Goal: Information Seeking & Learning: Learn about a topic

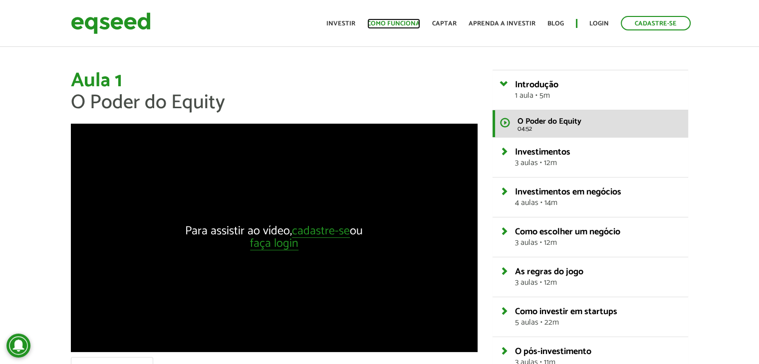
click at [400, 22] on link "Como funciona" at bounding box center [393, 23] width 53 height 6
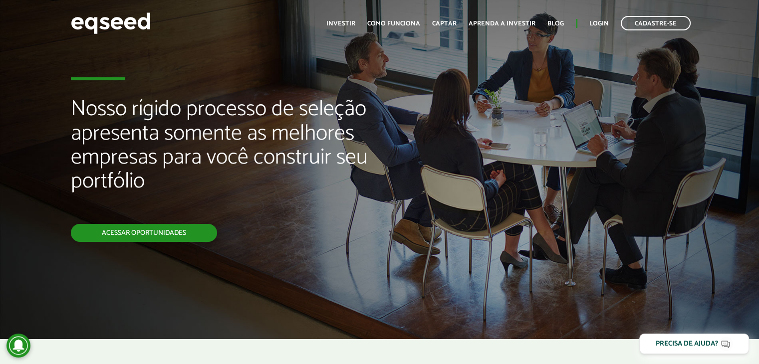
click at [182, 241] on link "Acessar oportunidades" at bounding box center [144, 233] width 146 height 18
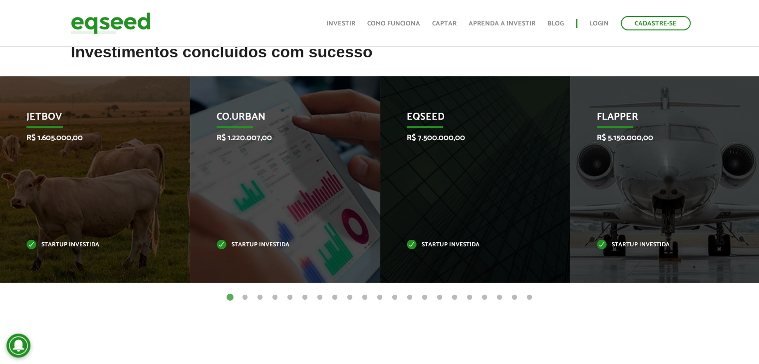
scroll to position [329, 0]
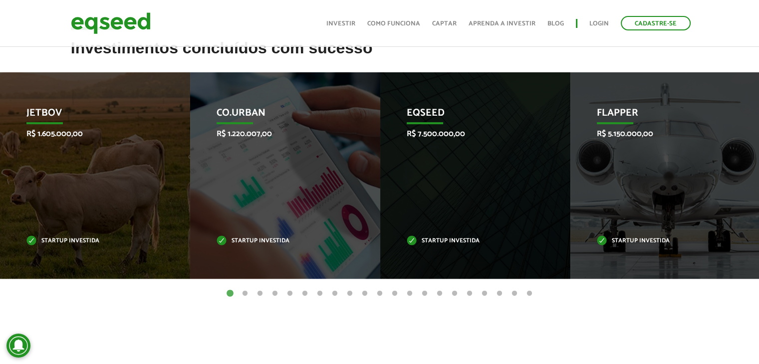
click at [245, 294] on button "2" at bounding box center [245, 294] width 10 height 10
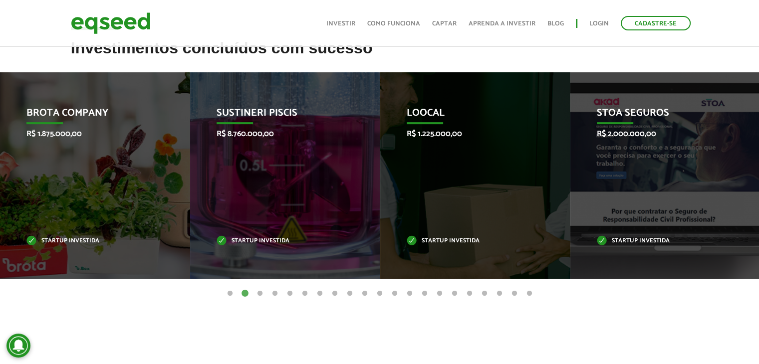
click at [261, 292] on button "3" at bounding box center [260, 294] width 10 height 10
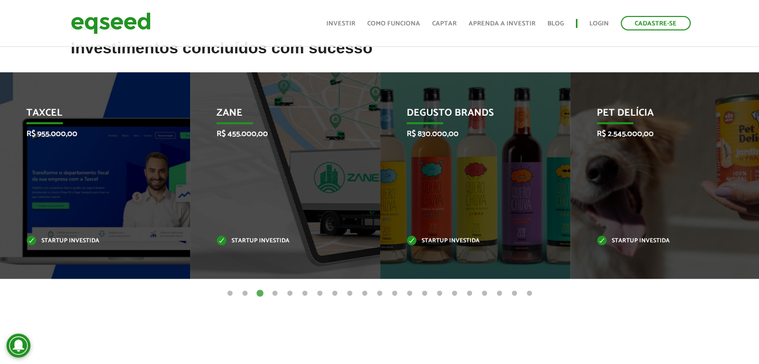
click at [273, 290] on button "4" at bounding box center [275, 294] width 10 height 10
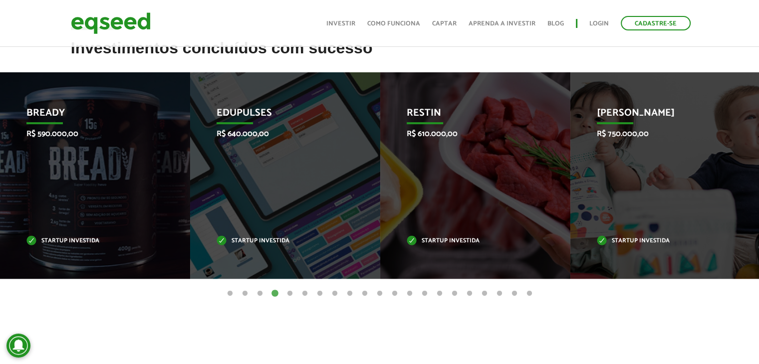
click at [285, 290] on button "5" at bounding box center [290, 294] width 10 height 10
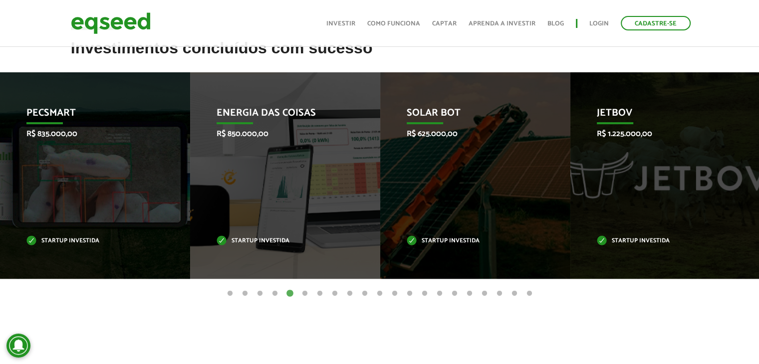
click at [301, 293] on button "6" at bounding box center [305, 294] width 10 height 10
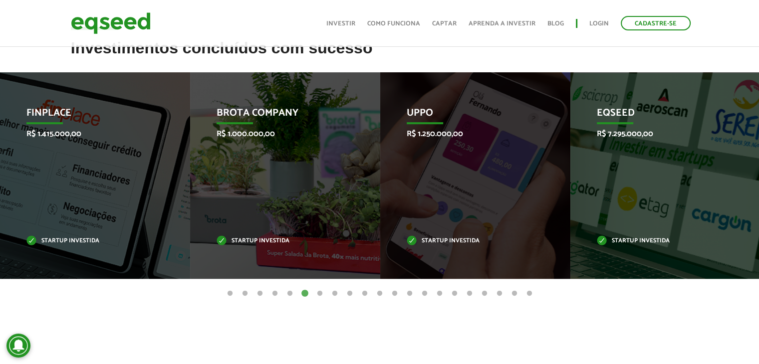
click at [320, 291] on button "7" at bounding box center [320, 294] width 10 height 10
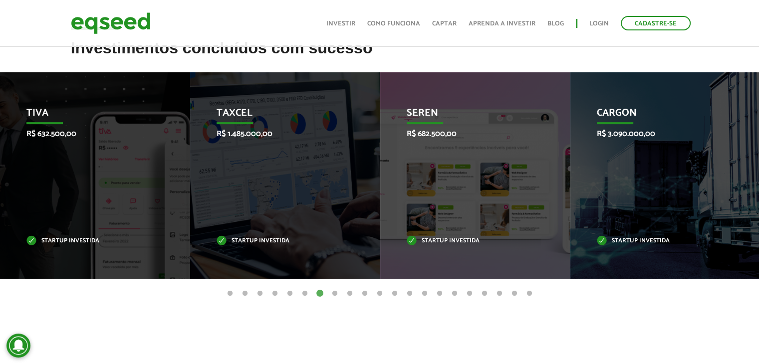
click at [330, 295] on button "8" at bounding box center [335, 294] width 10 height 10
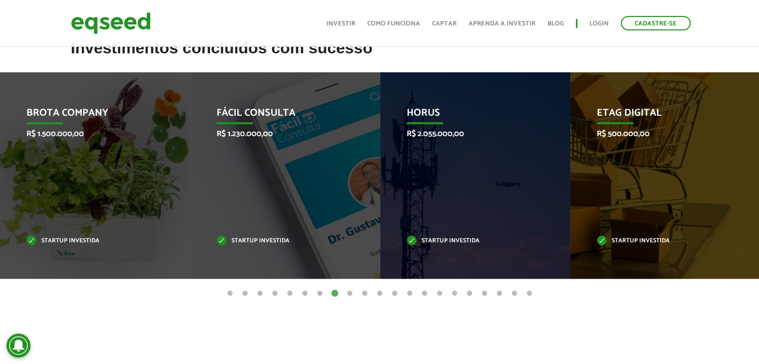
click at [352, 293] on button "9" at bounding box center [350, 294] width 10 height 10
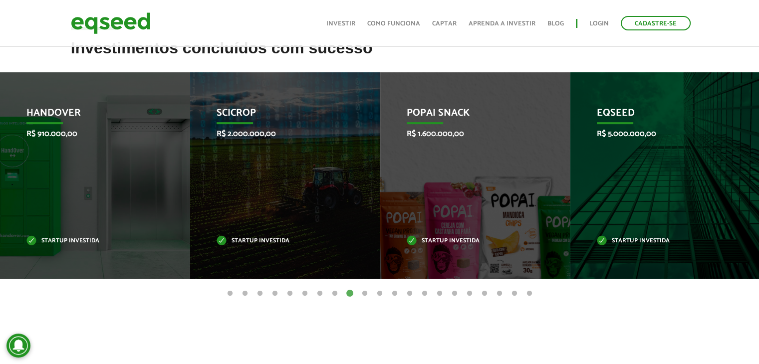
click at [370, 295] on ul "1 2 3 4 5 6 7 8 9 10 11 12 13 14 15 16 17 18 19 20 21" at bounding box center [379, 293] width 759 height 11
click at [364, 293] on button "10" at bounding box center [365, 294] width 10 height 10
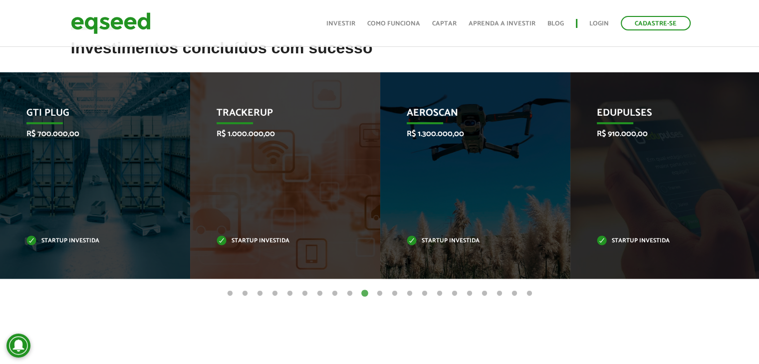
click at [351, 293] on button "9" at bounding box center [350, 294] width 10 height 10
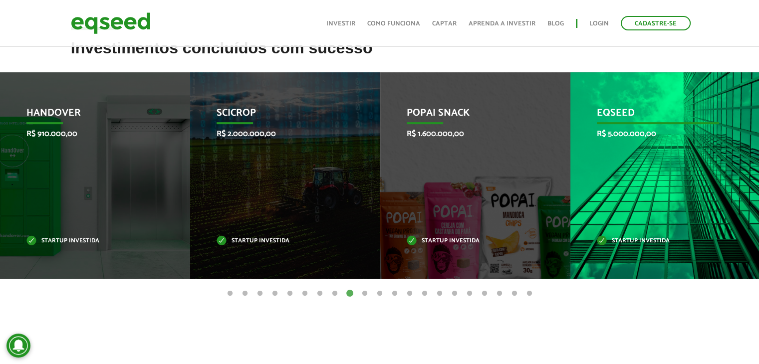
click at [617, 165] on div "EqSeed R$ 5.000.000,00 Startup investida" at bounding box center [657, 175] width 175 height 207
click at [615, 122] on p "EqSeed" at bounding box center [658, 115] width 123 height 17
click at [619, 161] on div "EqSeed R$ 5.000.000,00 Startup investida" at bounding box center [657, 175] width 175 height 207
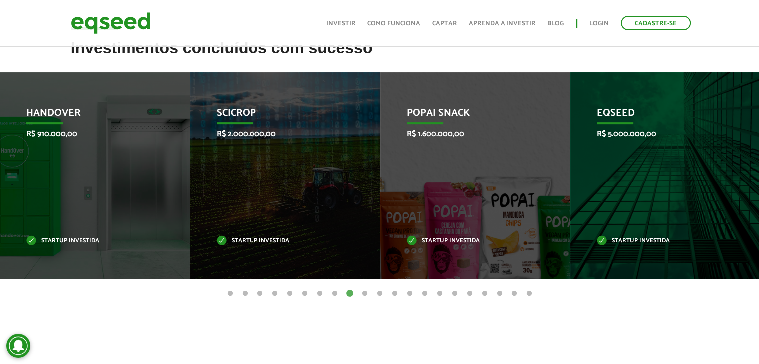
click at [362, 289] on button "10" at bounding box center [365, 294] width 10 height 10
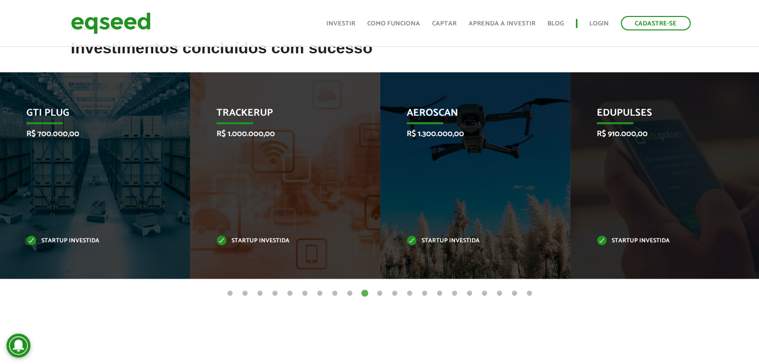
click at [379, 291] on button "11" at bounding box center [380, 294] width 10 height 10
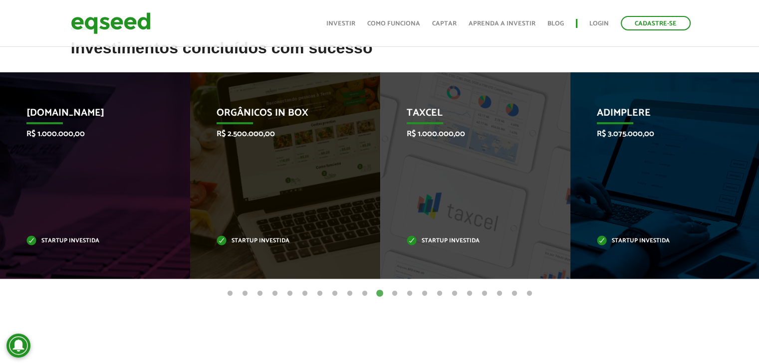
click at [393, 292] on button "12" at bounding box center [395, 294] width 10 height 10
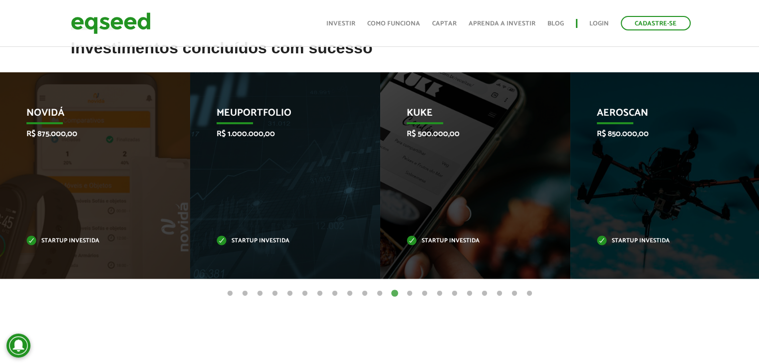
click at [409, 290] on button "13" at bounding box center [410, 294] width 10 height 10
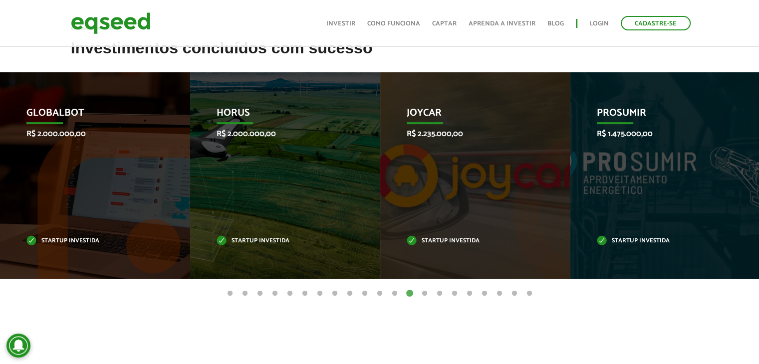
click at [424, 292] on button "14" at bounding box center [425, 294] width 10 height 10
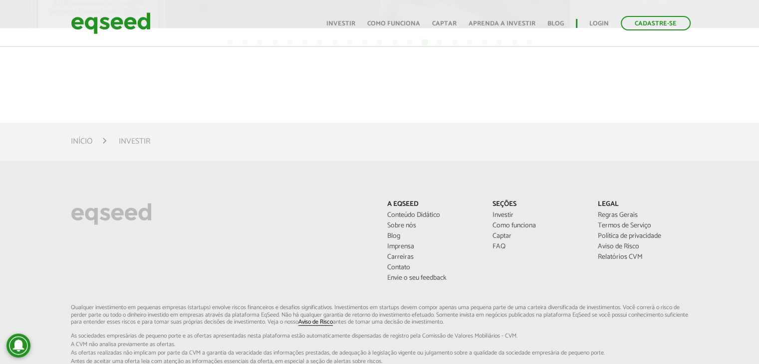
scroll to position [591, 0]
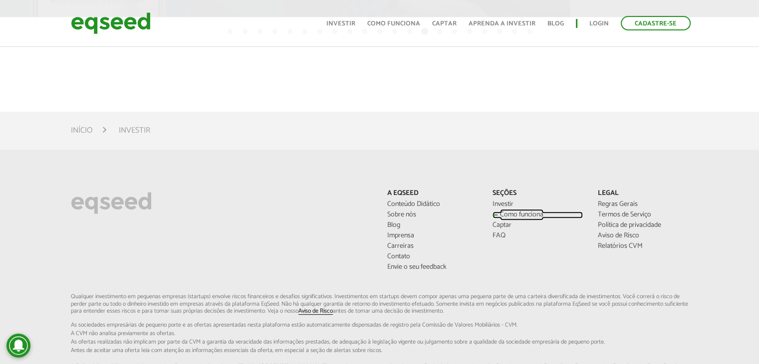
click at [526, 212] on link "Como funciona" at bounding box center [537, 215] width 90 height 7
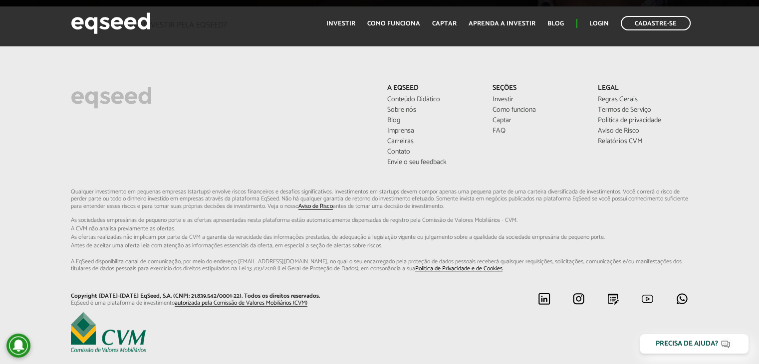
scroll to position [2614, 0]
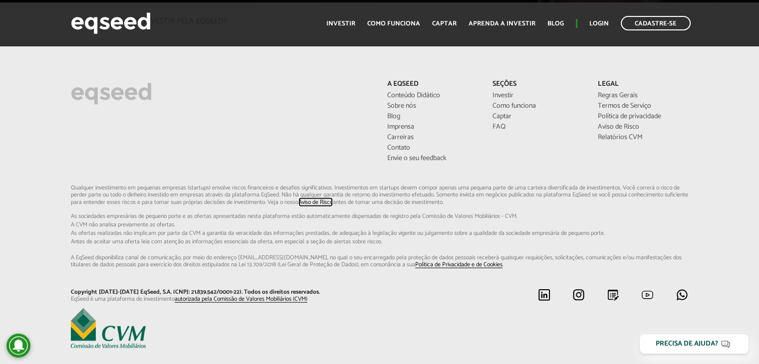
click at [333, 200] on link "Aviso de Risco" at bounding box center [315, 203] width 34 height 6
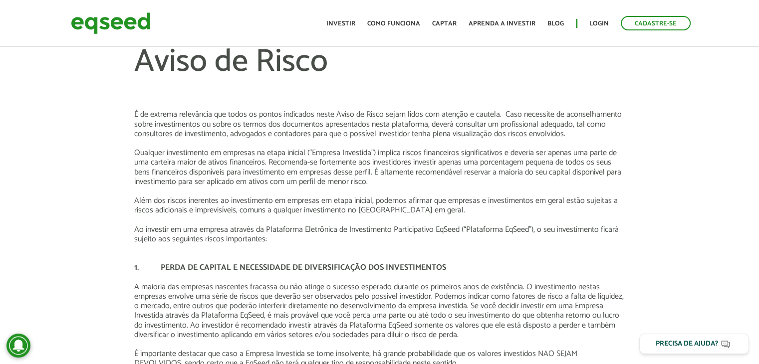
click at [448, 210] on p "Além dos riscos inerentes ao investimento em empresas em etapa inicial, podemos…" at bounding box center [379, 205] width 491 height 19
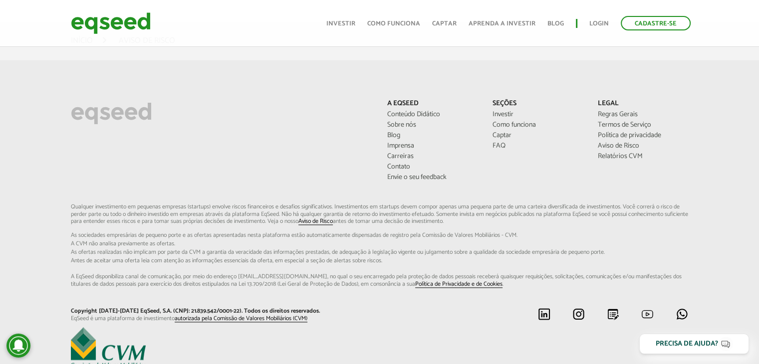
scroll to position [1497, 0]
click at [501, 135] on link "Captar" at bounding box center [537, 135] width 90 height 7
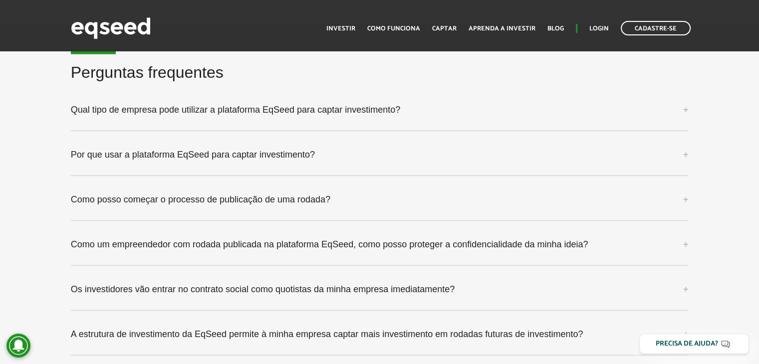
scroll to position [2562, 0]
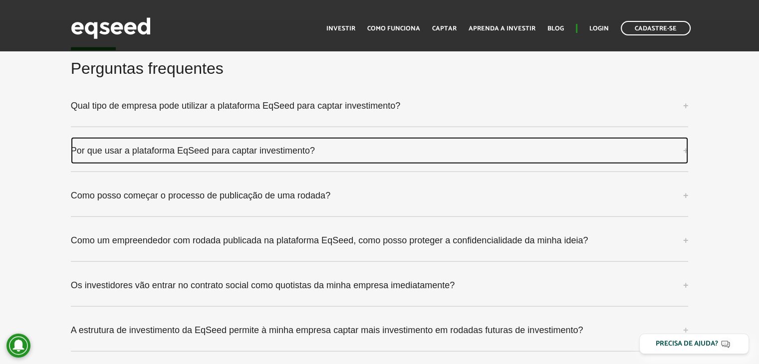
click at [665, 137] on link "Por que usar a plataforma EqSeed para captar investimento?" at bounding box center [380, 150] width 618 height 27
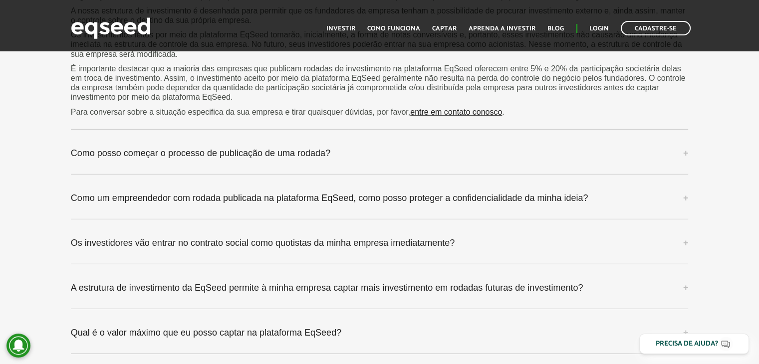
scroll to position [2883, 0]
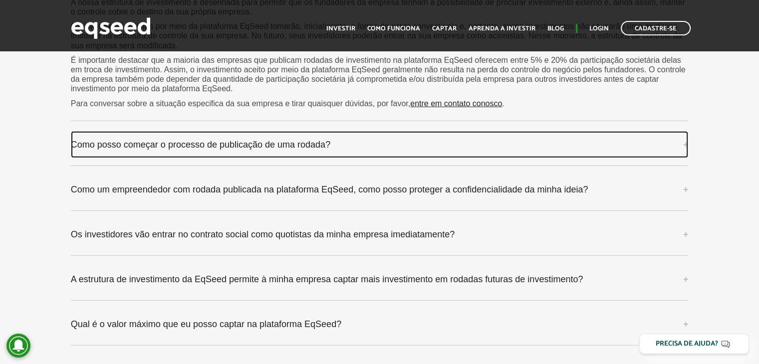
click at [661, 131] on link "Como posso começar o processo de publicação de uma rodada?" at bounding box center [380, 144] width 618 height 27
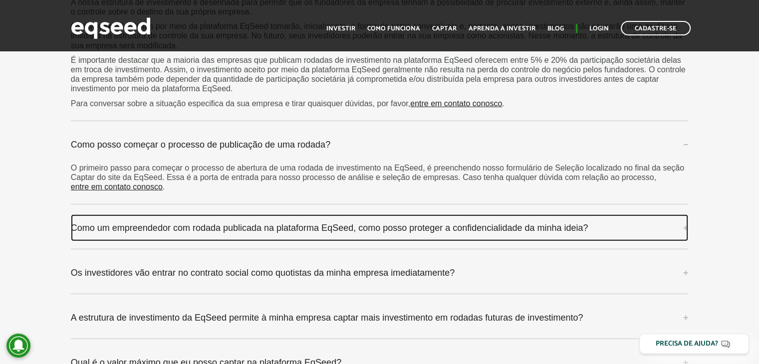
click at [683, 215] on link "Como um empreendedor com rodada publicada na plataforma EqSeed, como posso prot…" at bounding box center [380, 228] width 618 height 27
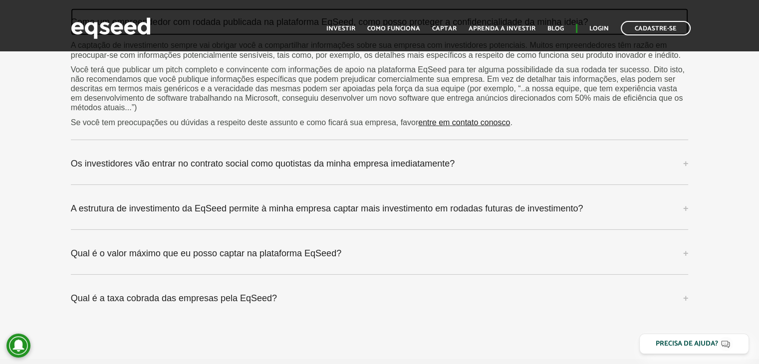
scroll to position [3094, 0]
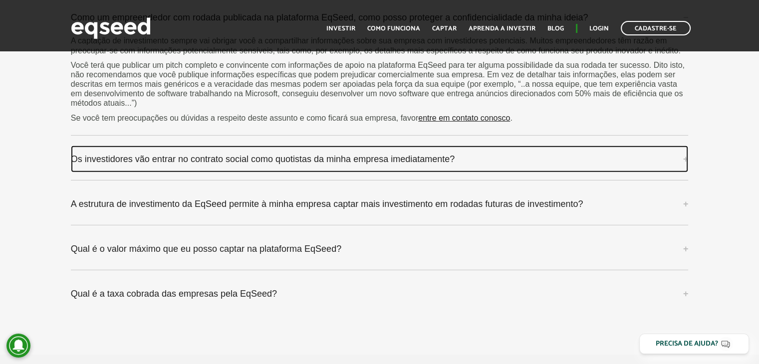
click at [673, 146] on link "Os investidores vão entrar no contrato social como quotistas da minha empresa i…" at bounding box center [380, 159] width 618 height 27
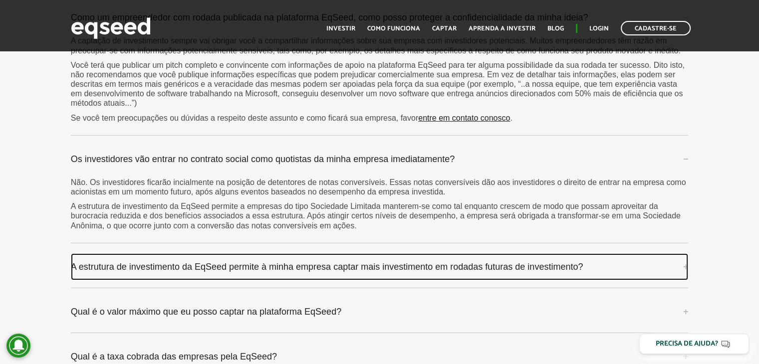
click at [686, 253] on link "A estrutura de investimento da EqSeed permite à minha empresa captar mais inves…" at bounding box center [380, 266] width 618 height 27
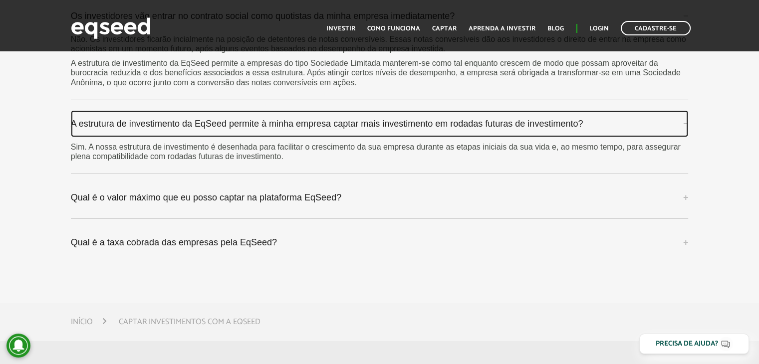
scroll to position [3242, 0]
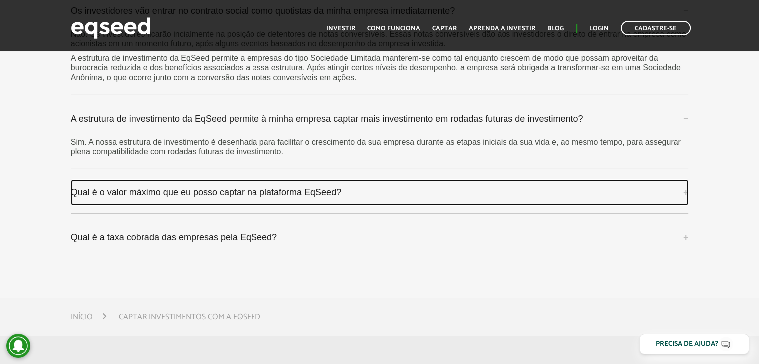
click at [665, 179] on link "Qual é o valor máximo que eu posso captar na plataforma EqSeed?" at bounding box center [380, 192] width 618 height 27
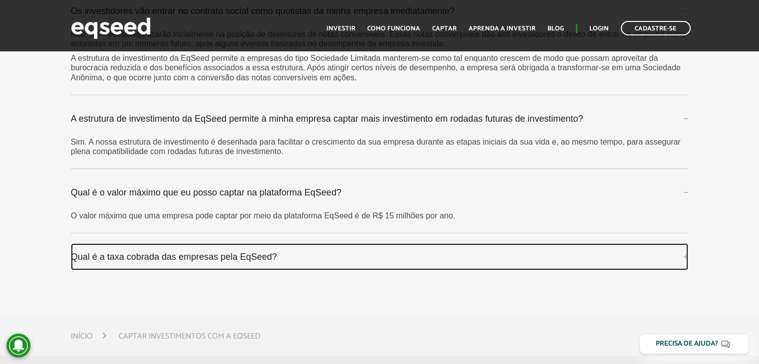
click at [666, 243] on link "Qual é a taxa cobrada das empresas pela EqSeed?" at bounding box center [380, 256] width 618 height 27
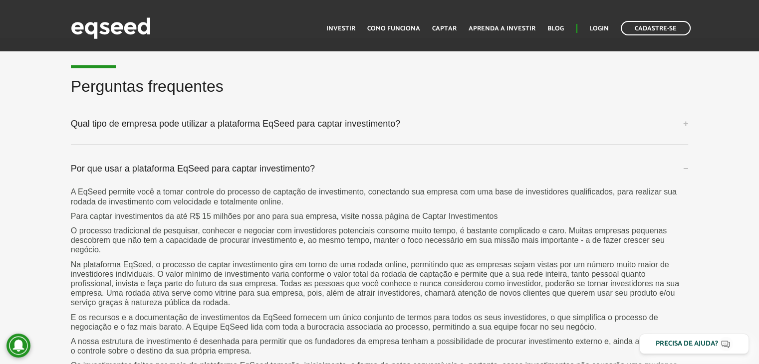
scroll to position [2548, 0]
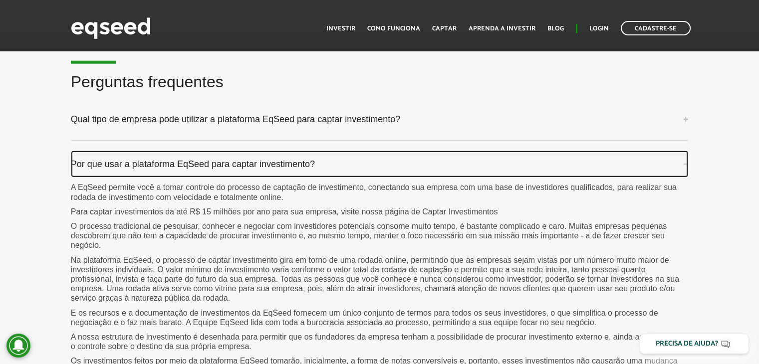
click at [685, 153] on link "Por que usar a plataforma EqSeed para captar investimento?" at bounding box center [380, 164] width 618 height 27
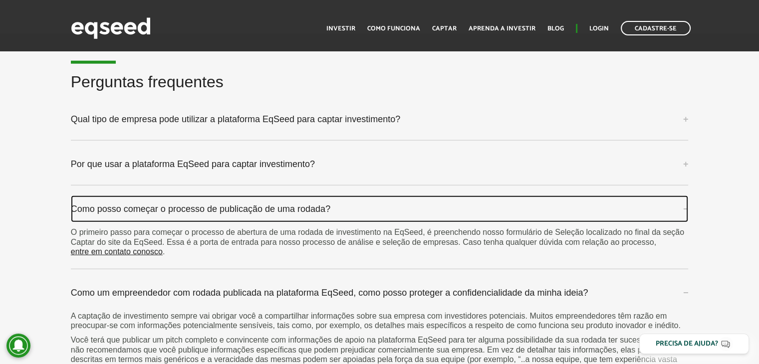
click at [686, 196] on link "Como posso começar o processo de publicação de uma rodada?" at bounding box center [380, 209] width 618 height 27
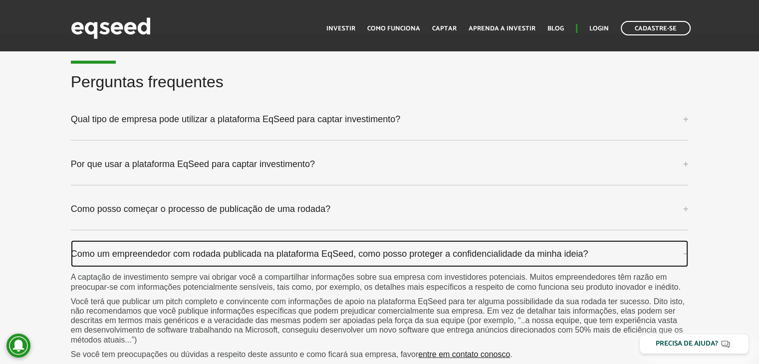
click at [681, 242] on link "Como um empreendedor com rodada publicada na plataforma EqSeed, como posso prot…" at bounding box center [380, 253] width 618 height 27
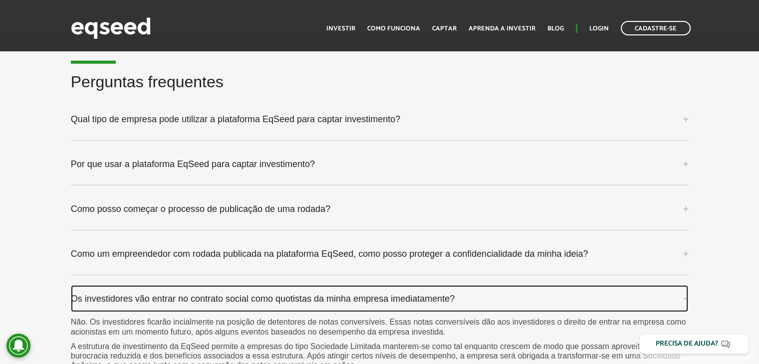
click at [683, 285] on link "Os investidores vão entrar no contrato social como quotistas da minha empresa i…" at bounding box center [380, 298] width 618 height 27
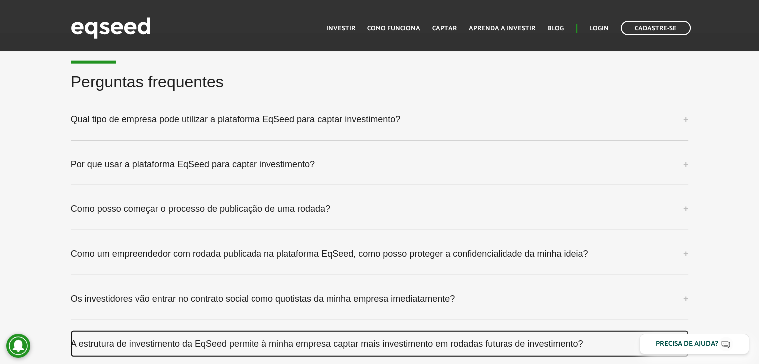
click at [687, 330] on link "A estrutura de investimento da EqSeed permite à minha empresa captar mais inves…" at bounding box center [380, 343] width 618 height 27
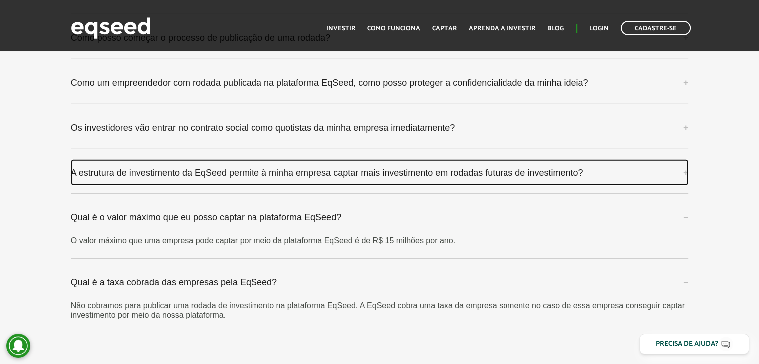
scroll to position [2692, 0]
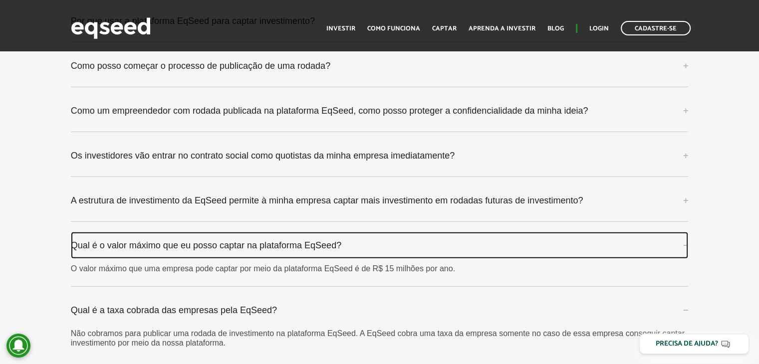
click at [677, 232] on link "Qual é o valor máximo que eu posso captar na plataforma EqSeed?" at bounding box center [380, 245] width 618 height 27
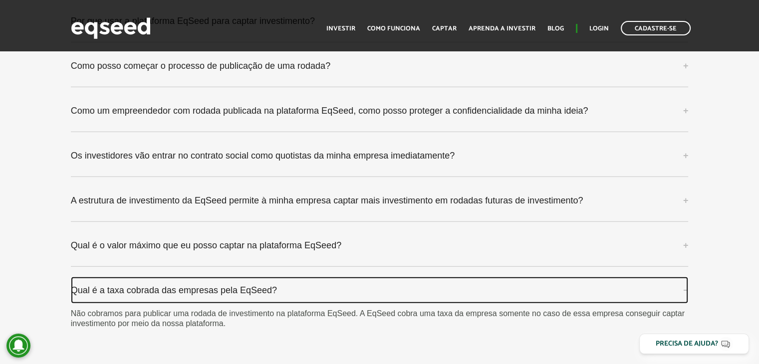
click at [683, 277] on link "Qual é a taxa cobrada das empresas pela EqSeed?" at bounding box center [380, 290] width 618 height 27
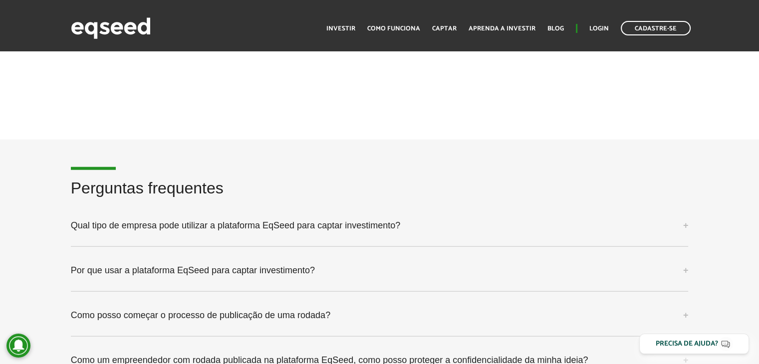
scroll to position [2446, 0]
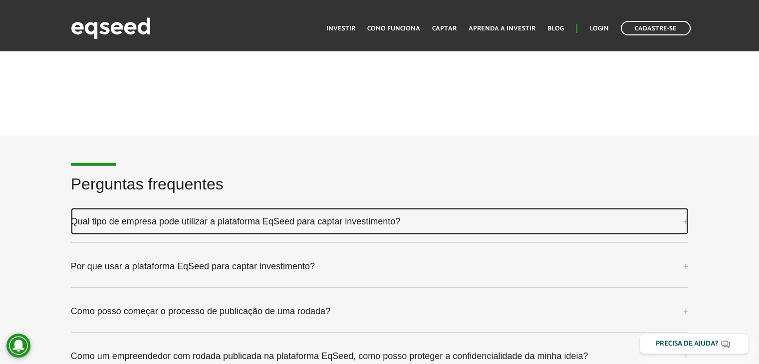
click at [686, 208] on link "Qual tipo de empresa pode utilizar a plataforma EqSeed para captar investimento?" at bounding box center [380, 221] width 618 height 27
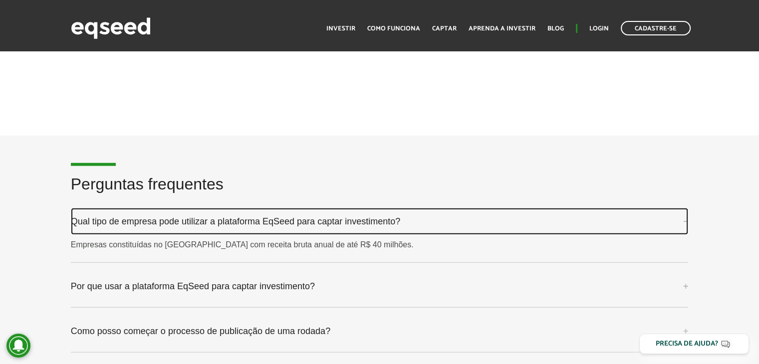
click at [686, 208] on link "Qual tipo de empresa pode utilizar a plataforma EqSeed para captar investimento?" at bounding box center [380, 221] width 618 height 27
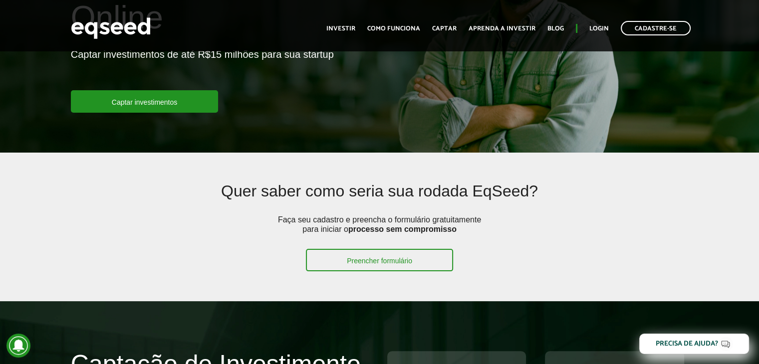
scroll to position [0, 0]
